Goal: Task Accomplishment & Management: Manage account settings

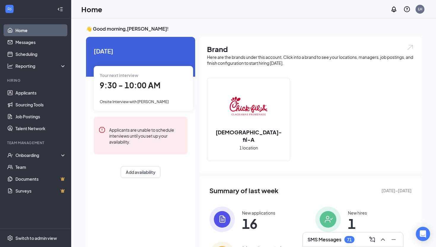
click at [151, 103] on span "Onsite Interview with [PERSON_NAME]" at bounding box center [134, 101] width 69 height 5
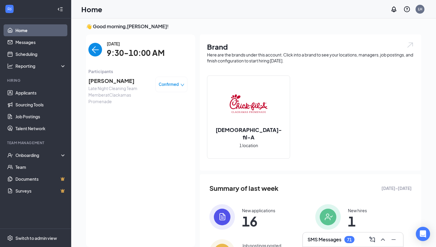
click at [115, 79] on span "[PERSON_NAME]" at bounding box center [119, 81] width 62 height 8
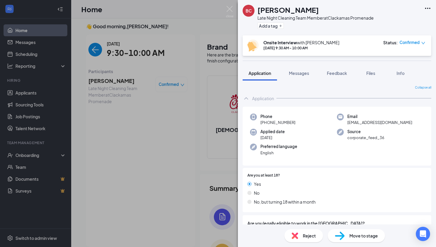
click at [186, 154] on div "[PERSON_NAME] Late Night Cleaning Team Member at Clackamas Promenade Add a tag …" at bounding box center [218, 123] width 436 height 247
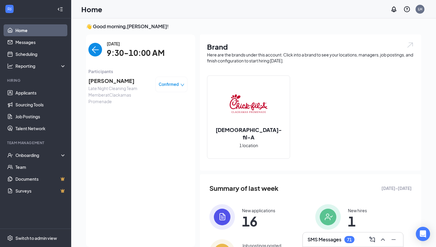
click at [109, 81] on span "[PERSON_NAME]" at bounding box center [119, 81] width 62 height 8
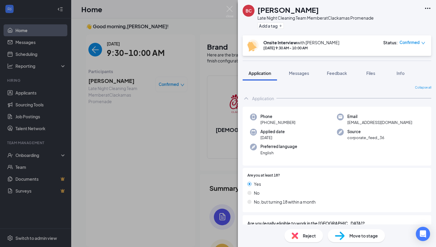
click at [157, 156] on div "[PERSON_NAME] Late Night Cleaning Team Member at Clackamas Promenade Add a tag …" at bounding box center [218, 123] width 436 height 247
